Goal: Task Accomplishment & Management: Use online tool/utility

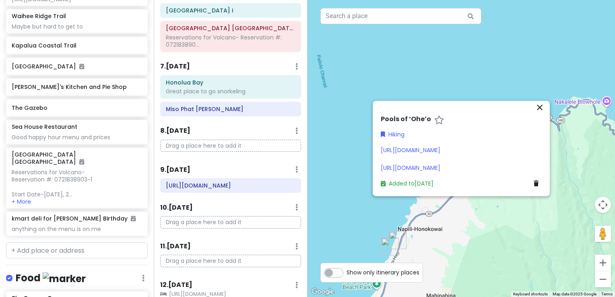
scroll to position [271, 0]
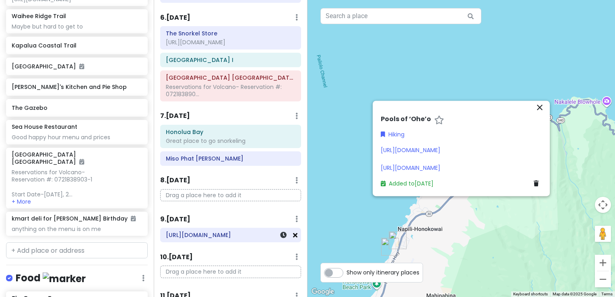
click at [293, 240] on link at bounding box center [295, 235] width 4 height 9
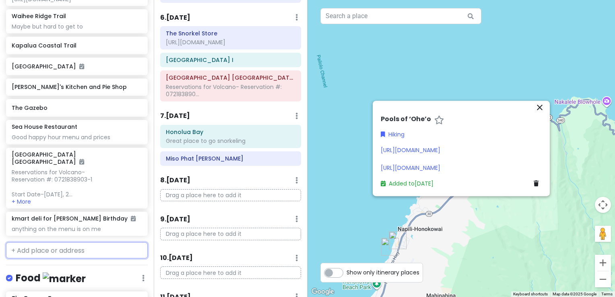
click at [46, 249] on input "text" at bounding box center [77, 250] width 142 height 16
click at [52, 254] on input "surfer girls" at bounding box center [77, 250] width 142 height 16
drag, startPoint x: 52, startPoint y: 254, endPoint x: -2, endPoint y: 238, distance: 56.3
click at [0, 238] on html "Maui-Kihei Trip Private Change Dates Make a Copy Delete Trip Give Feedback 💡 Su…" at bounding box center [307, 148] width 615 height 297
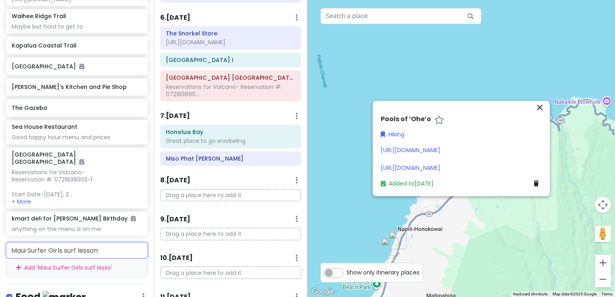
type input "Maui Surfer Girls surf lessons"
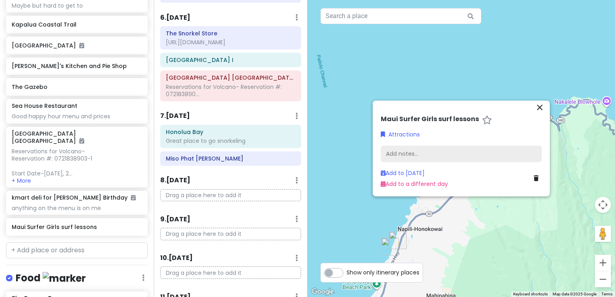
click at [405, 155] on div "Add notes..." at bounding box center [461, 154] width 161 height 17
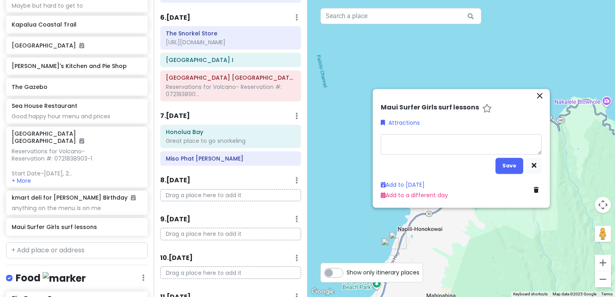
type textarea "x"
type textarea "Primary Meeting Location: [GEOGRAPHIC_DATA] Between Mile Markers 12 and 12.5 on…"
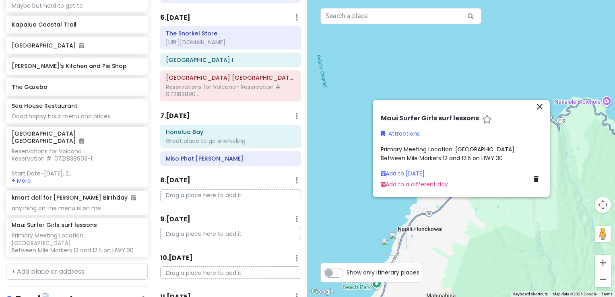
scroll to position [324, 0]
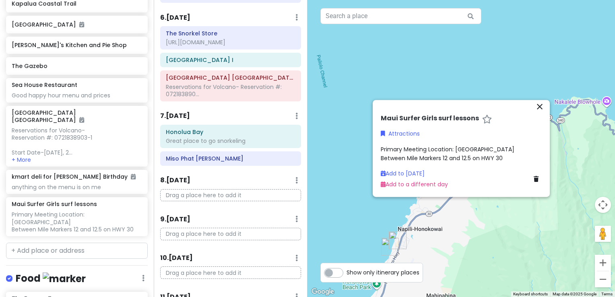
click at [411, 120] on div "Maui Surfer Girls surf lessons Attractions Primary Meeting Location: [GEOGRAPHI…" at bounding box center [462, 154] width 168 height 78
click at [406, 130] on link "Attractions" at bounding box center [400, 134] width 39 height 9
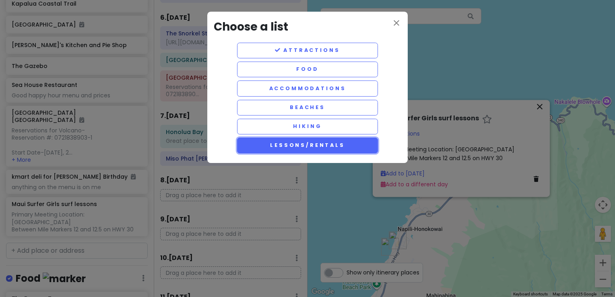
click at [323, 140] on button "Lessons/rentals" at bounding box center [307, 146] width 141 height 16
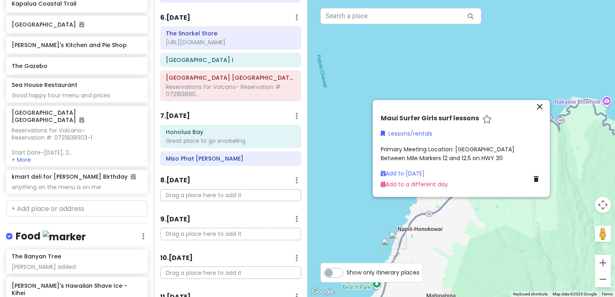
scroll to position [282, 0]
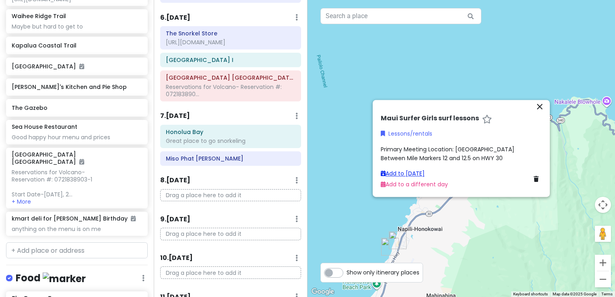
click at [422, 175] on link "Add to [DATE]" at bounding box center [403, 174] width 44 height 8
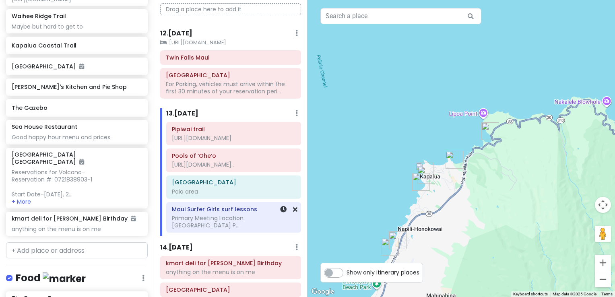
scroll to position [593, 0]
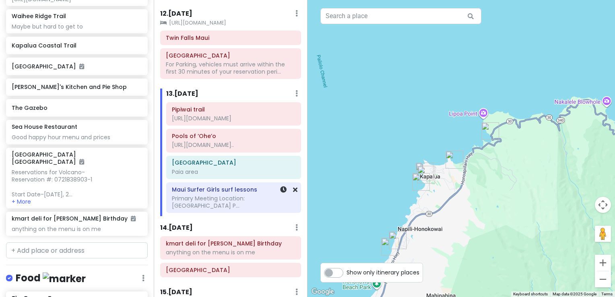
click at [215, 193] on h6 "Maui Surfer Girls surf lessons" at bounding box center [234, 189] width 124 height 7
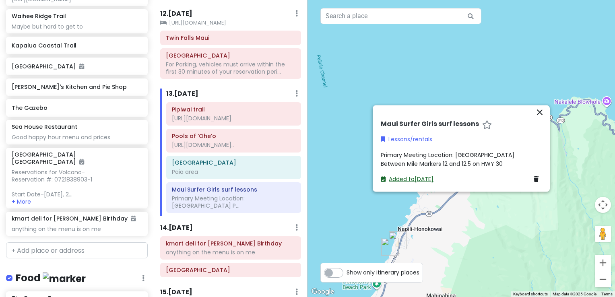
click at [383, 178] on icon at bounding box center [383, 179] width 5 height 6
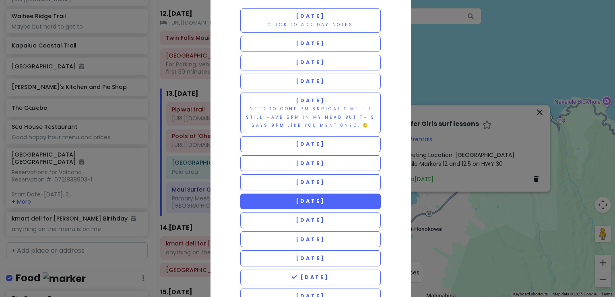
scroll to position [40, 0]
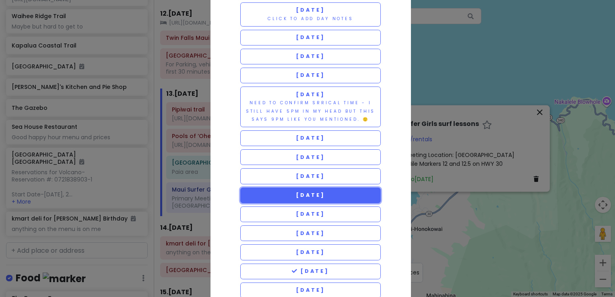
click at [325, 195] on span "[DATE]" at bounding box center [310, 195] width 29 height 7
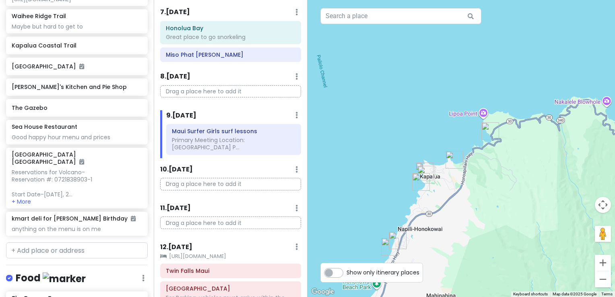
scroll to position [367, 0]
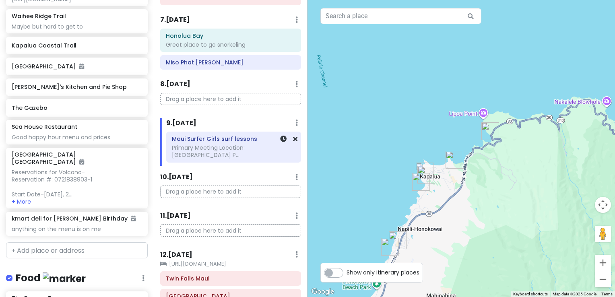
click at [231, 158] on div "Primary Meeting Location: [GEOGRAPHIC_DATA] P..." at bounding box center [234, 151] width 124 height 15
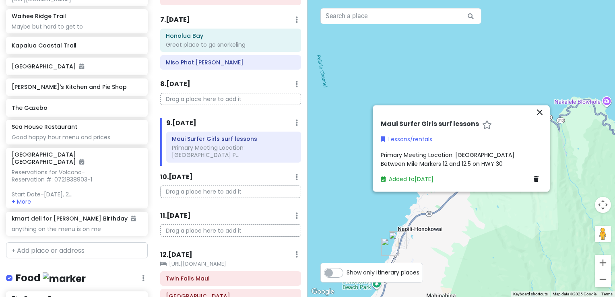
click at [415, 164] on span "Primary Meeting Location: [GEOGRAPHIC_DATA] Between Mile Markers 12 and 12.5 on…" at bounding box center [448, 159] width 134 height 17
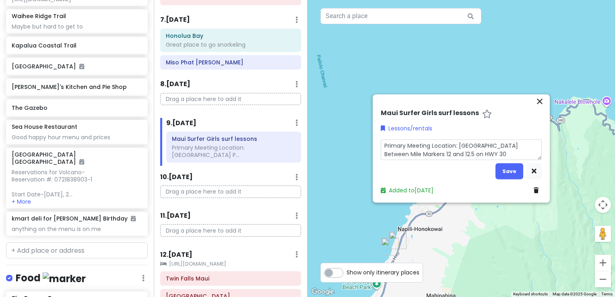
click at [517, 153] on textarea "Primary Meeting Location: [GEOGRAPHIC_DATA] Between Mile Markers 12 and 12.5 on…" at bounding box center [461, 149] width 161 height 21
type textarea "x"
type textarea "Primary Meeting Location: [GEOGRAPHIC_DATA] Between Mile Markers 12 and 12.5 on…"
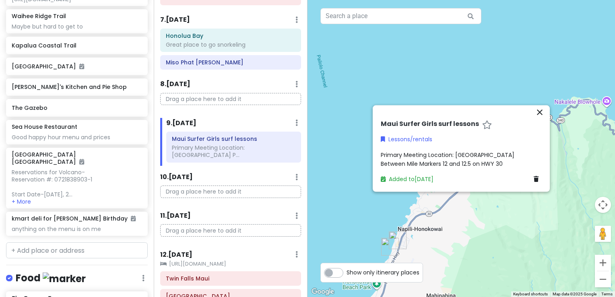
click at [507, 164] on div "Primary Meeting Location: [GEOGRAPHIC_DATA] Between Mile Markers 12 and 12.5 on…" at bounding box center [461, 159] width 161 height 18
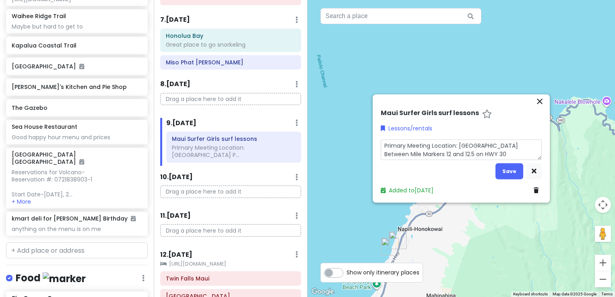
click at [512, 156] on textarea "Primary Meeting Location: [GEOGRAPHIC_DATA] Between Mile Markers 12 and 12.5 on…" at bounding box center [461, 149] width 161 height 21
type textarea "x"
type textarea "Primary Meeting Location: [GEOGRAPHIC_DATA] Between Mile Markers 12 and 12.5 on…"
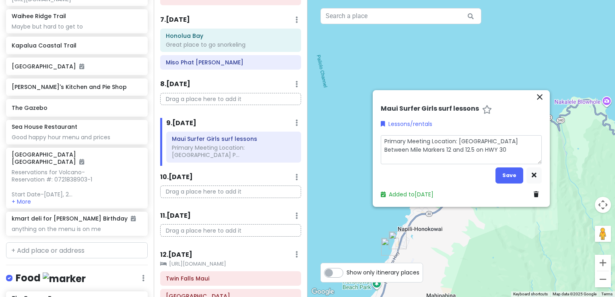
type textarea "x"
type textarea "Primary Meeting Location: [GEOGRAPHIC_DATA] Between Mile Markers 12 and 12.5 on…"
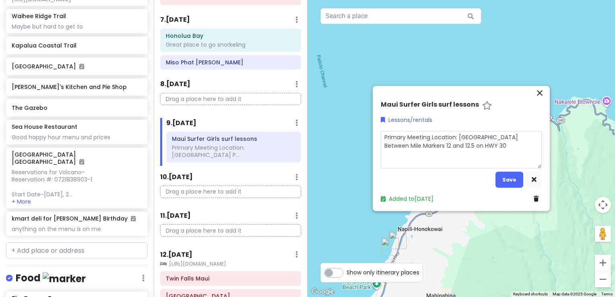
type textarea "x"
type textarea "Primary Meeting Location: [GEOGRAPHIC_DATA] Between Mile Markers 12 and 12.5 on…"
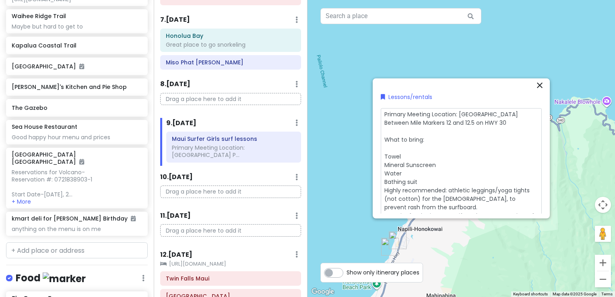
scroll to position [0, 0]
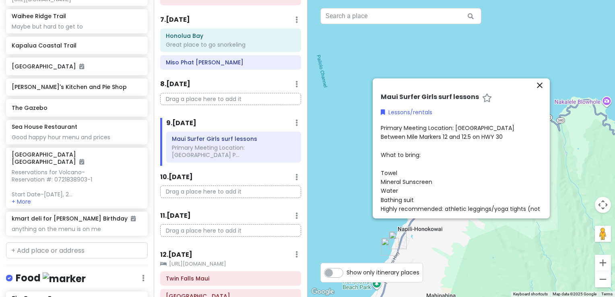
click at [518, 63] on div at bounding box center [462, 148] width 308 height 297
